Goal: Information Seeking & Learning: Find specific page/section

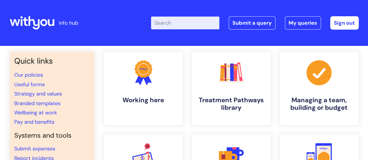
click at [179, 25] on input "Enter your search term here..." at bounding box center [185, 23] width 68 height 13
type input "e"
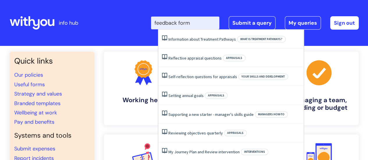
type input "feedback form"
click button "Search" at bounding box center [0, 0] width 0 height 0
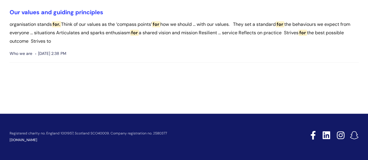
scroll to position [1419, 0]
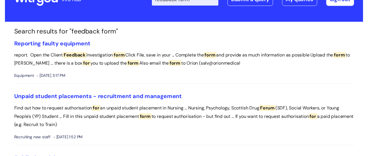
scroll to position [0, 0]
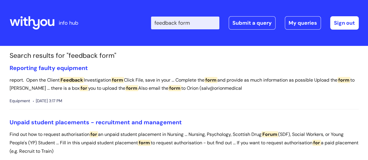
click at [204, 25] on input "feedback form" at bounding box center [185, 23] width 68 height 13
type input "f"
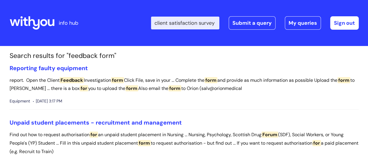
scroll to position [0, 5]
type input "client satisfaction survey"
click button "Search" at bounding box center [0, 0] width 0 height 0
